Goal: Transaction & Acquisition: Purchase product/service

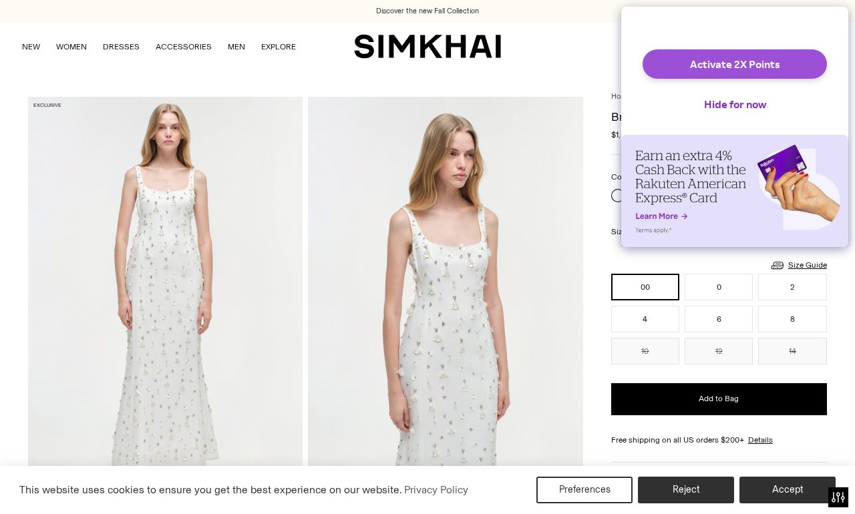
click at [770, 69] on button "Activate 2X Points" at bounding box center [735, 63] width 184 height 29
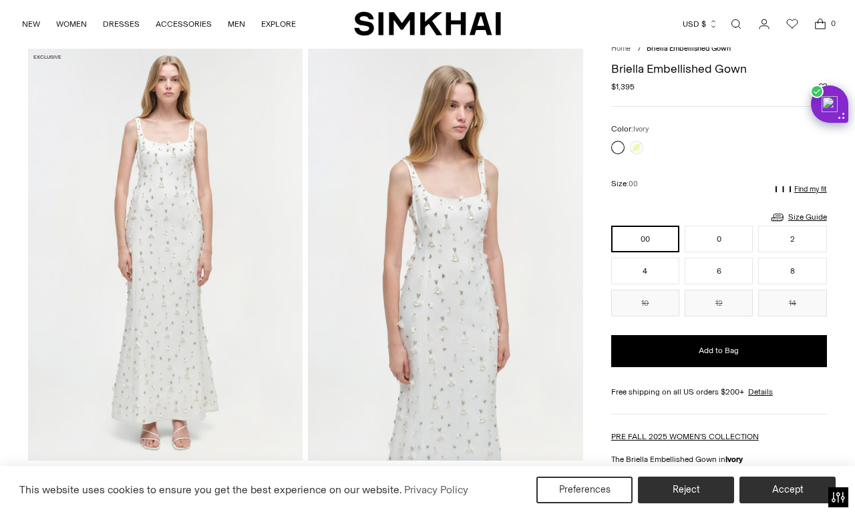
scroll to position [58, 0]
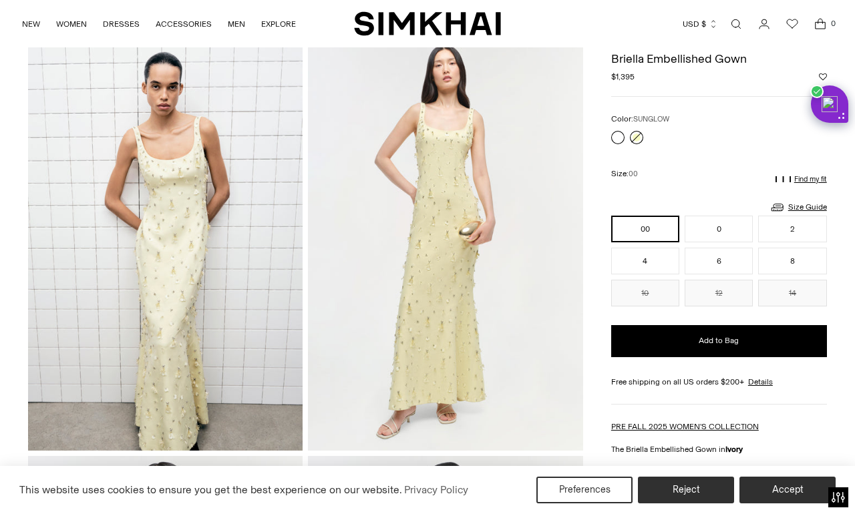
click at [635, 139] on link at bounding box center [636, 137] width 13 height 13
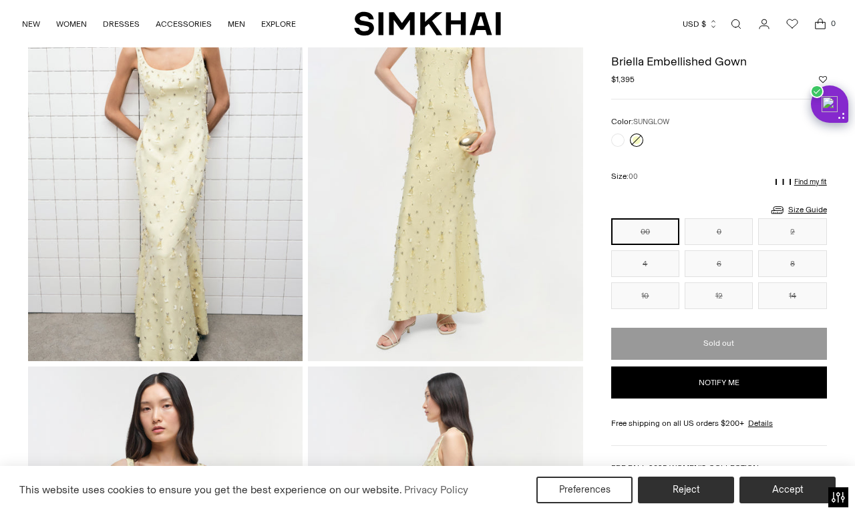
scroll to position [140, 0]
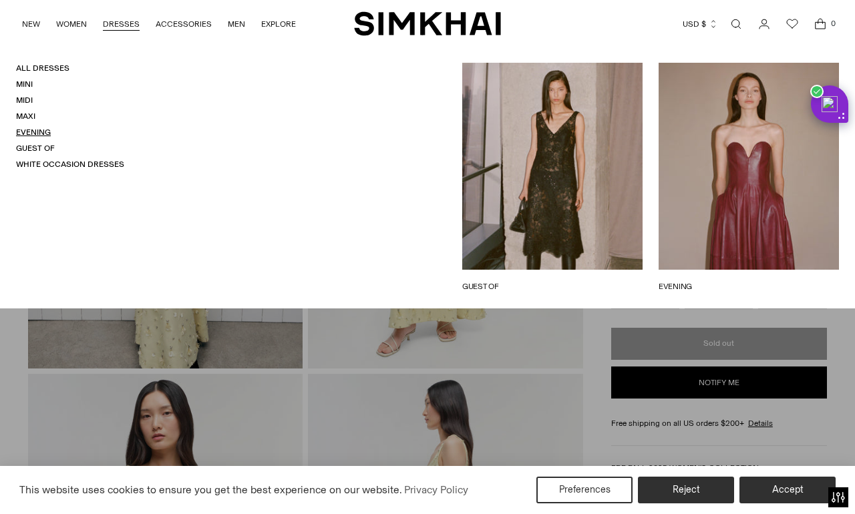
drag, startPoint x: 26, startPoint y: 113, endPoint x: 38, endPoint y: 128, distance: 19.5
click at [37, 128] on ul "All Dresses Mini Midi Maxi Evening Guest Of White Occasion Dresses" at bounding box center [70, 117] width 108 height 108
click at [38, 128] on link "Evening" at bounding box center [33, 132] width 35 height 9
